Goal: Information Seeking & Learning: Learn about a topic

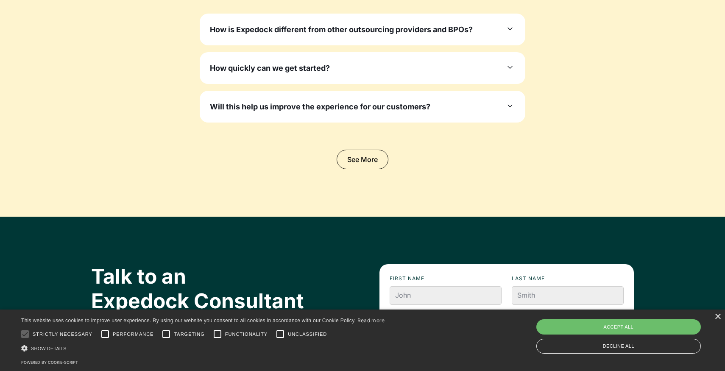
scroll to position [2650, 0]
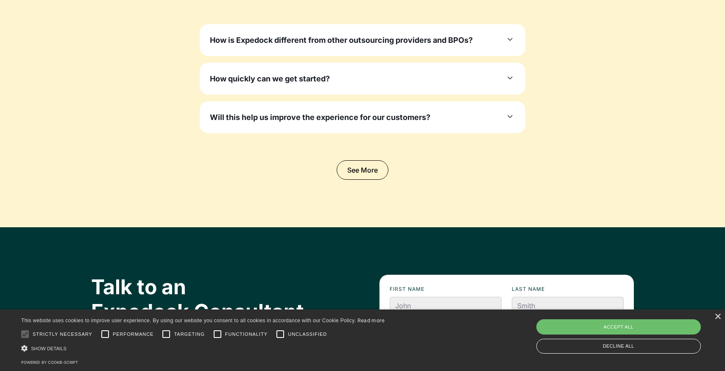
click at [399, 102] on div "Will this help us improve the experience for our customers? Yes. Highly qualifi…" at bounding box center [363, 117] width 326 height 32
click at [399, 107] on div "Will this help us improve the experience for our customers? Yes. Highly qualifi…" at bounding box center [363, 117] width 326 height 32
click at [399, 110] on div "Will this help us improve the experience for our customers? Yes. Highly qualifi…" at bounding box center [363, 117] width 326 height 32
click at [399, 117] on h3 "Will this help us improve the experience for our customers?" at bounding box center [320, 116] width 220 height 11
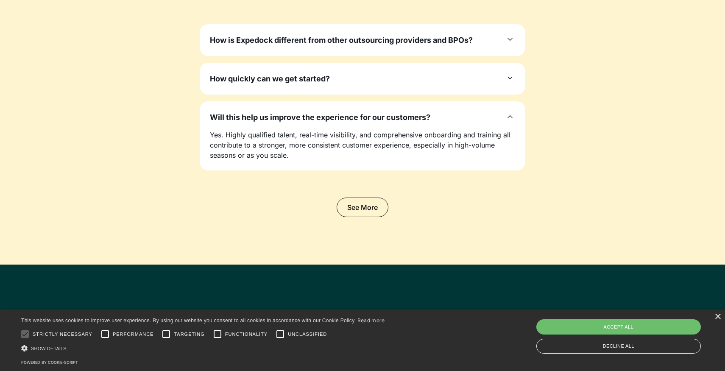
click at [399, 83] on div "How quickly can we get started?" at bounding box center [362, 78] width 305 height 11
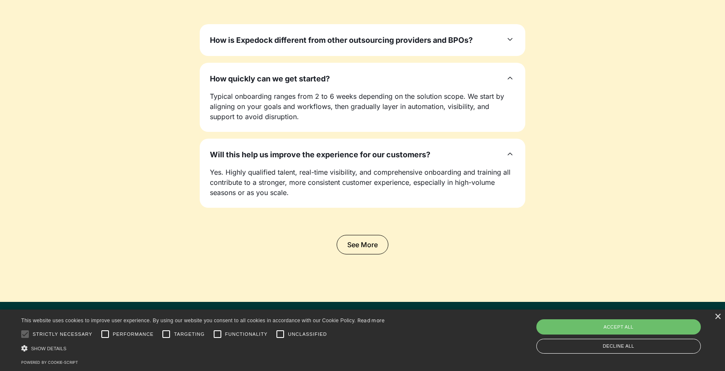
click at [403, 52] on div "How is Expedock different from other outsourcing providers and BPOs? Unlike gen…" at bounding box center [363, 40] width 326 height 32
click at [403, 44] on h3 "How is Expedock different from other outsourcing providers and BPOs?" at bounding box center [341, 39] width 263 height 11
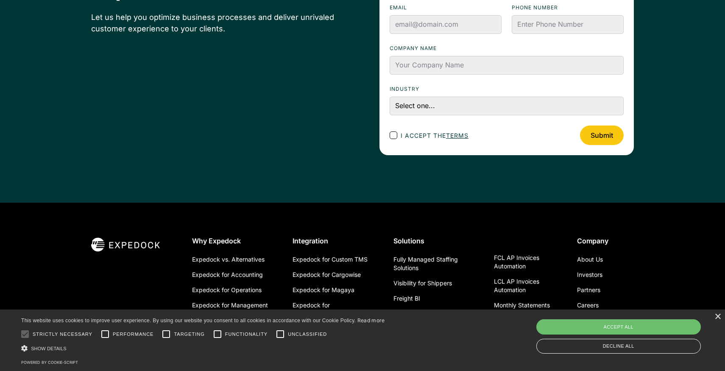
scroll to position [3140, 0]
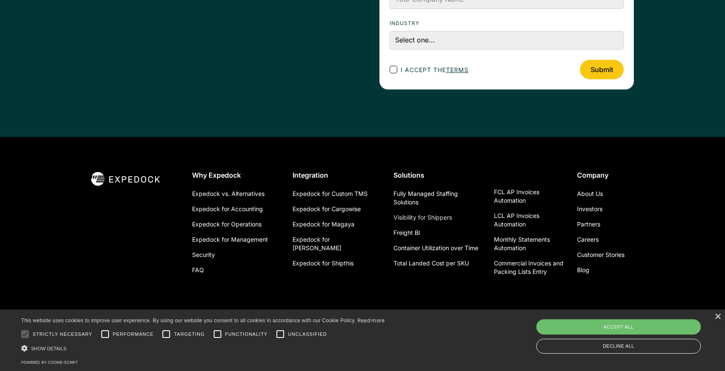
click at [442, 220] on link "Visibility for Shippers" at bounding box center [422, 217] width 58 height 15
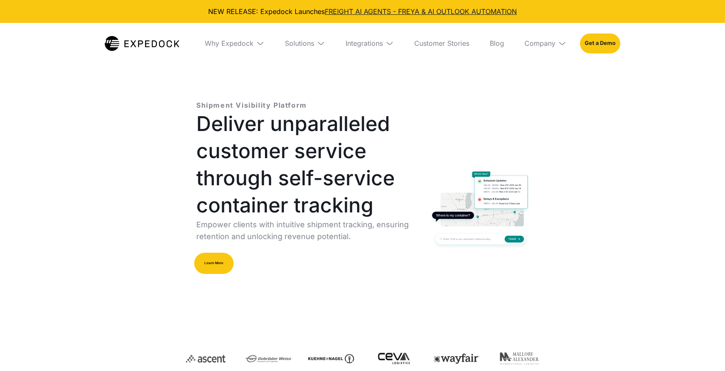
select select
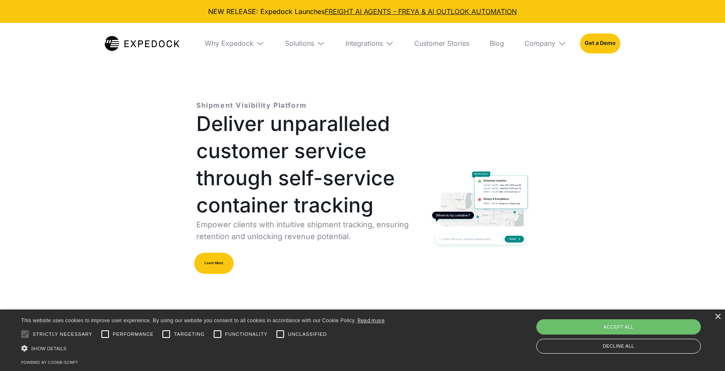
click at [713, 316] on div "× This website uses cookies to improve user experience. By using our website yo…" at bounding box center [362, 339] width 725 height 61
click at [714, 316] on div "×" at bounding box center [717, 317] width 6 height 6
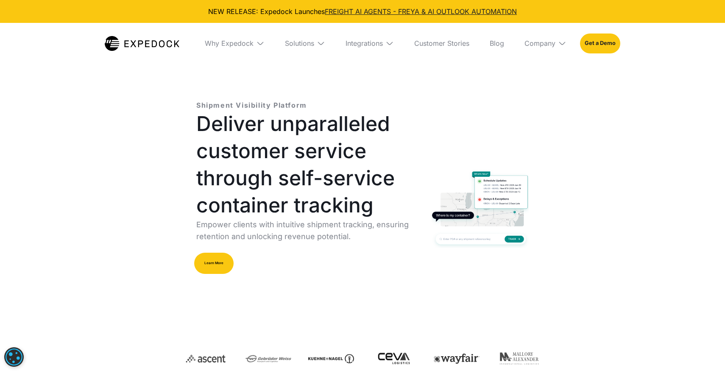
click at [148, 39] on img at bounding box center [142, 43] width 75 height 15
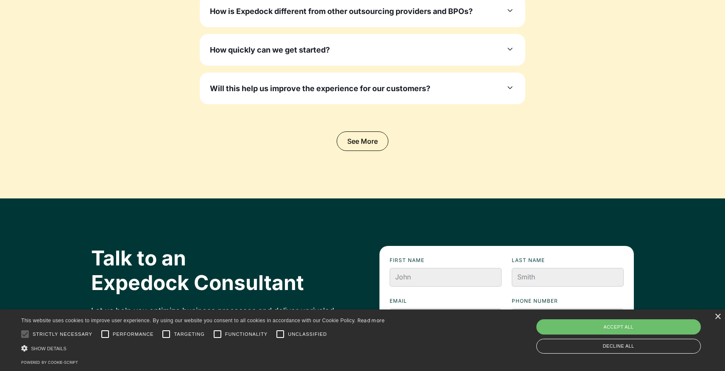
scroll to position [2756, 0]
